Goal: Task Accomplishment & Management: Complete application form

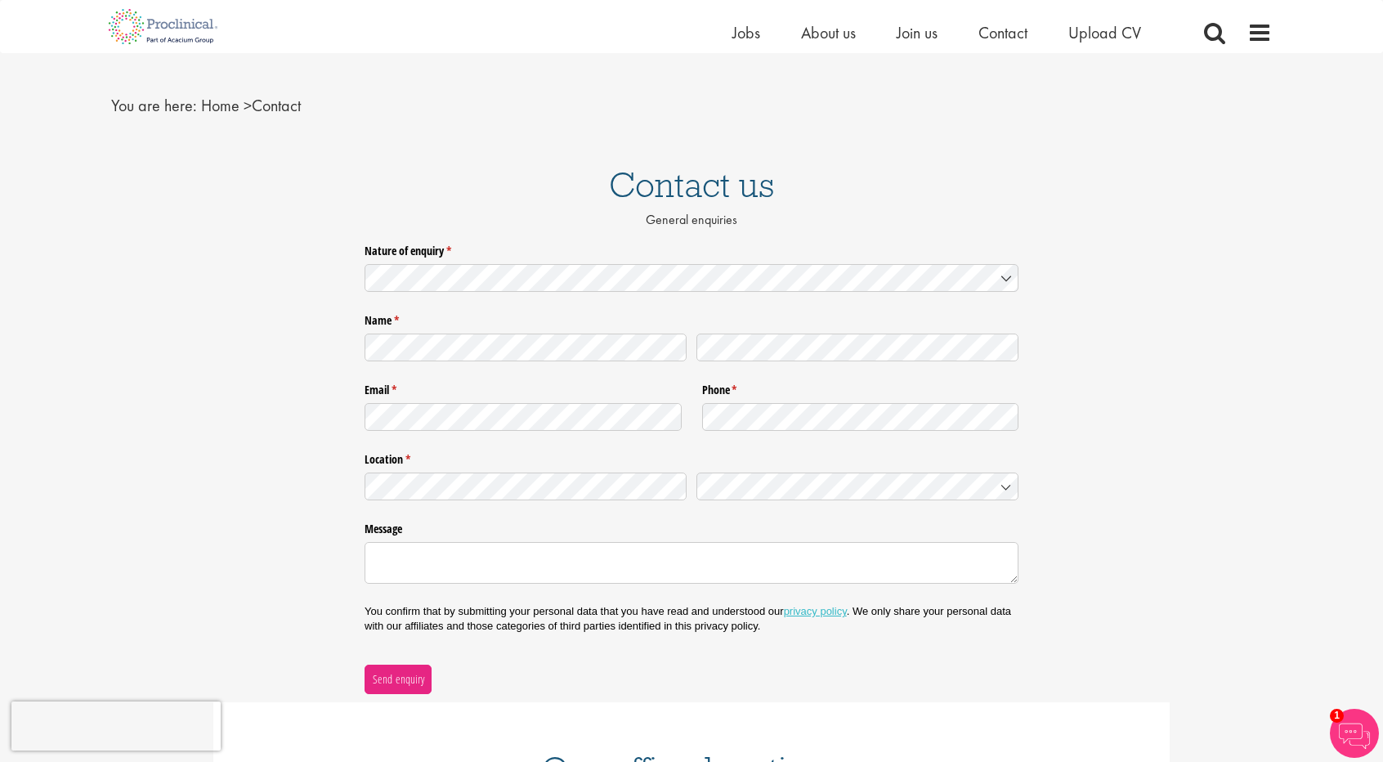
click at [1107, 161] on div "Contact us General enquiries" at bounding box center [691, 193] width 1407 height 87
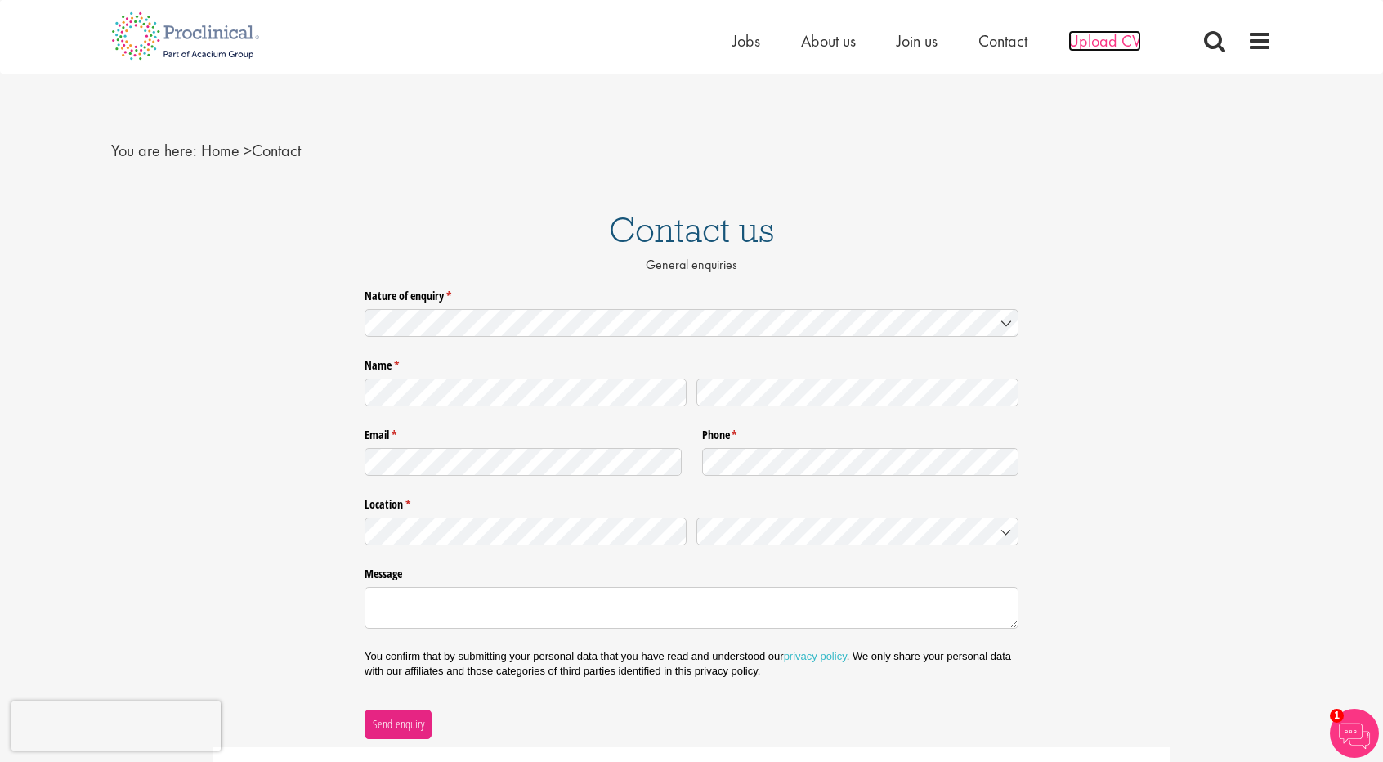
click at [1110, 38] on span "Upload CV" at bounding box center [1104, 40] width 73 height 21
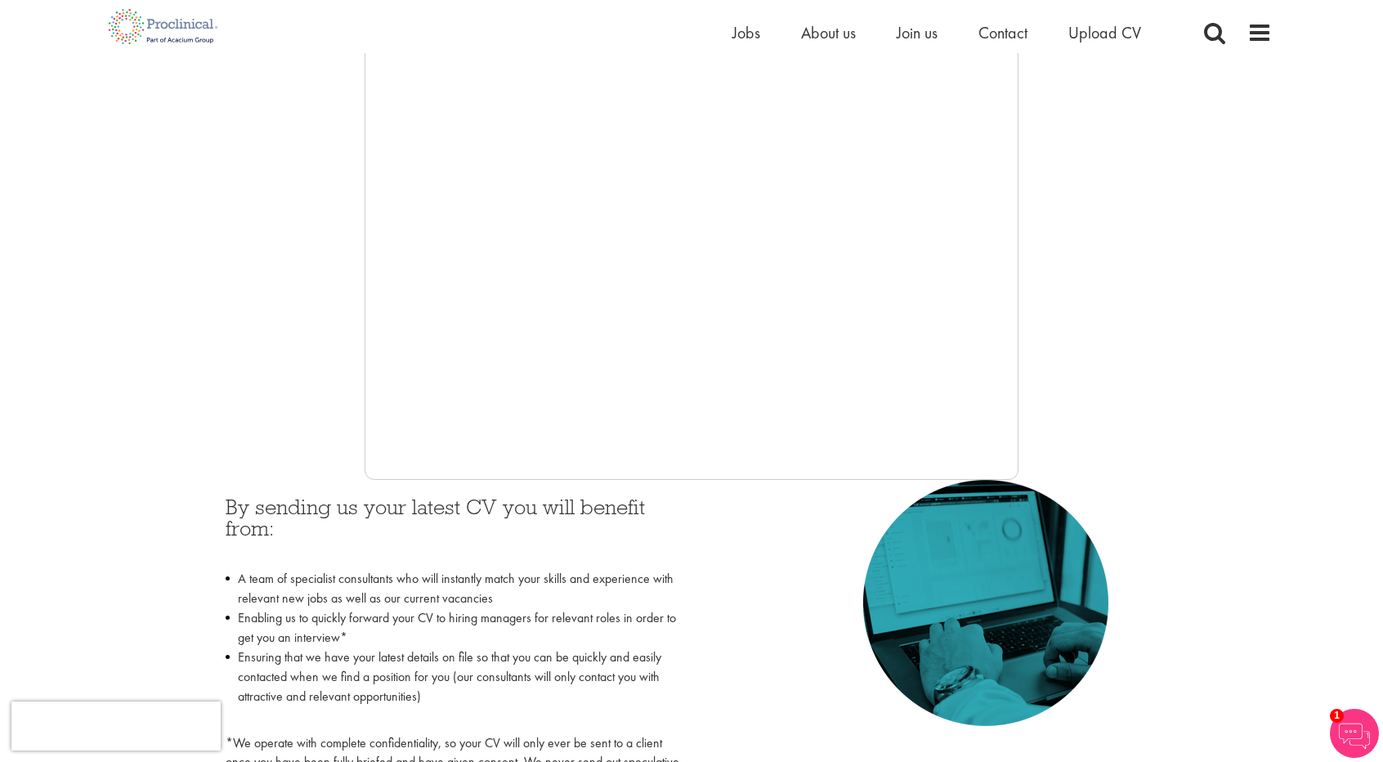
scroll to position [205, 0]
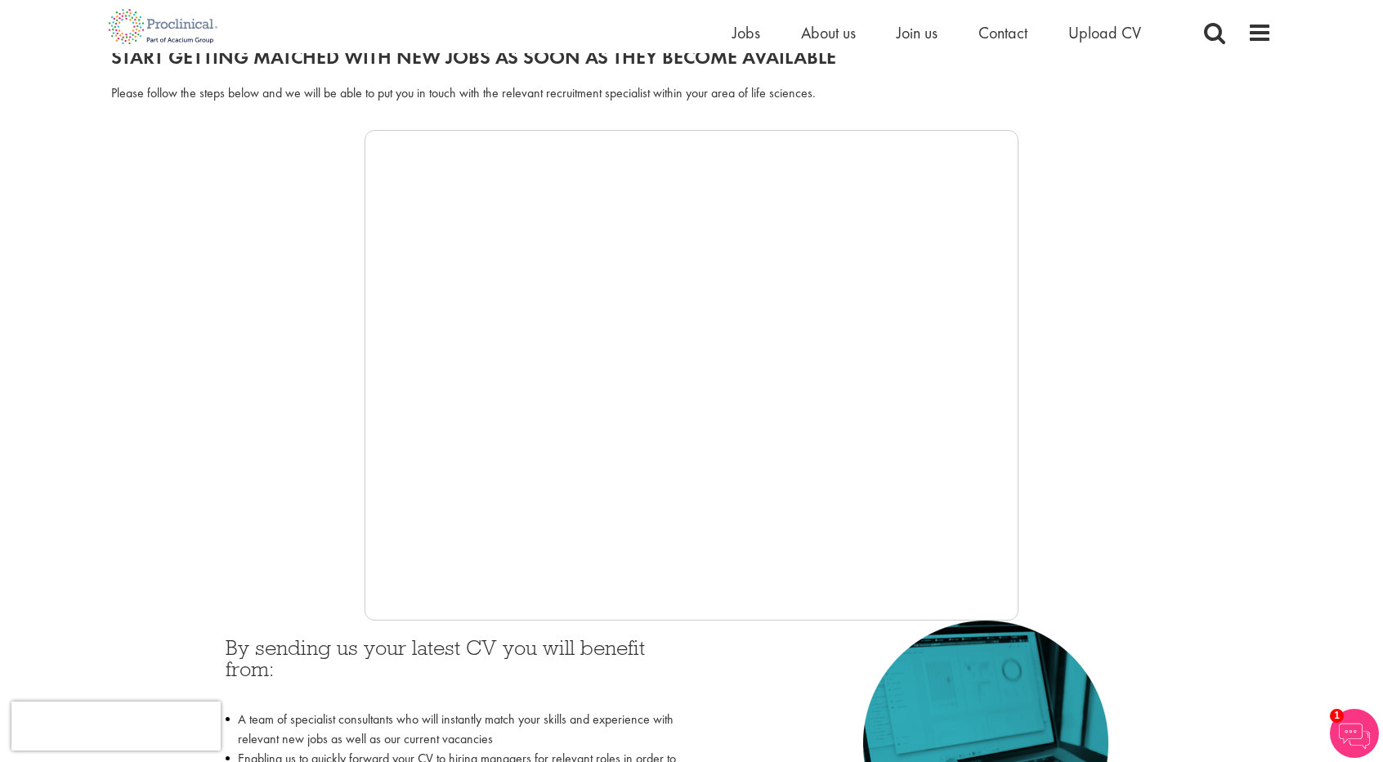
click at [229, 513] on div at bounding box center [691, 375] width 1161 height 490
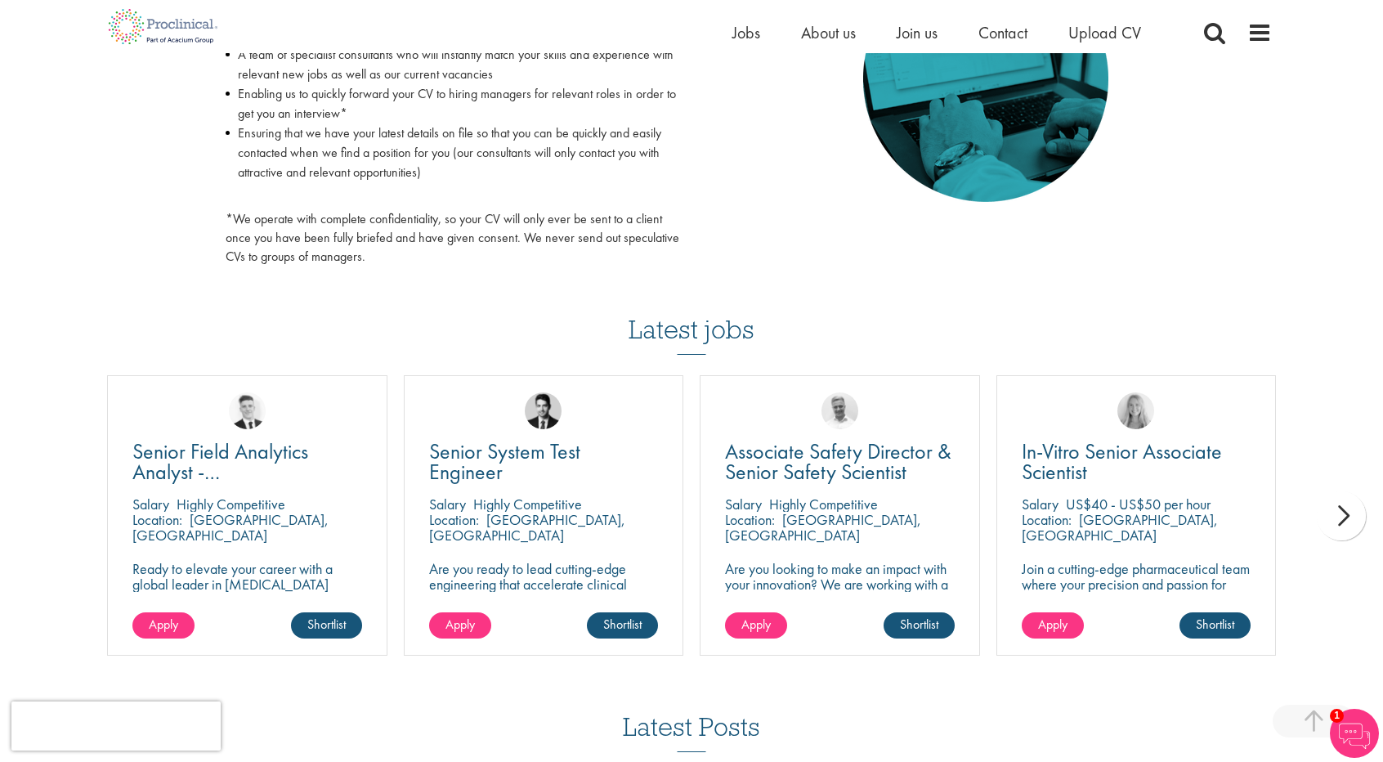
scroll to position [875, 0]
